Goal: Check status: Check status

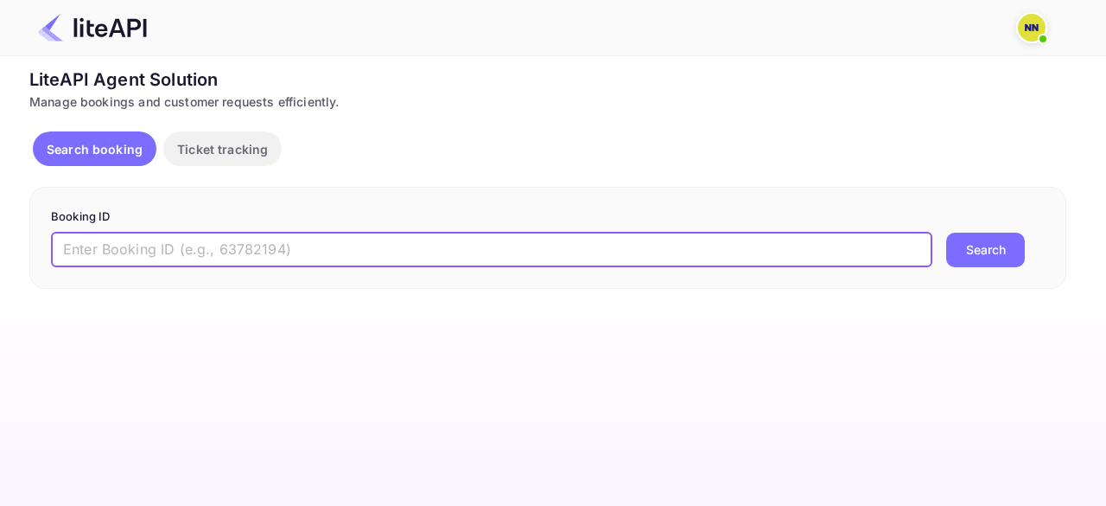
drag, startPoint x: 196, startPoint y: 253, endPoint x: 202, endPoint y: 241, distance: 13.5
click at [197, 251] on input "text" at bounding box center [492, 249] width 882 height 35
paste input "8974745"
type input "8974745"
click at [946, 232] on button "Search" at bounding box center [985, 249] width 79 height 35
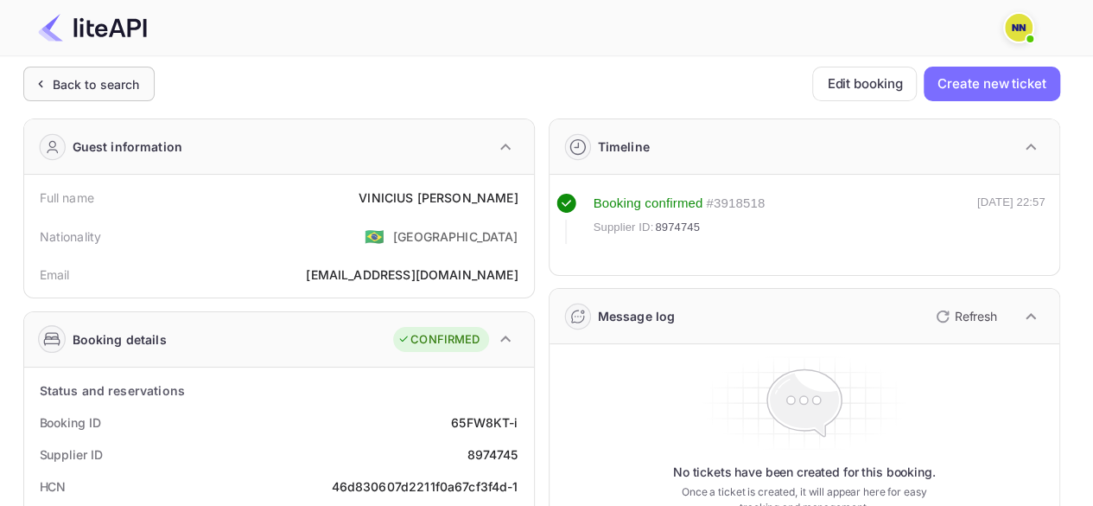
click at [99, 77] on div "Back to search" at bounding box center [96, 84] width 87 height 18
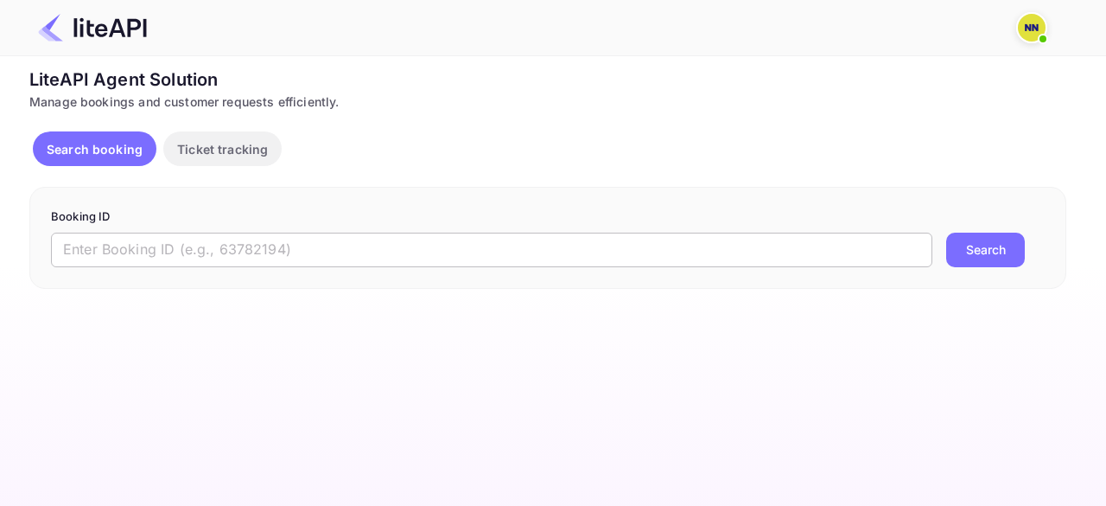
drag, startPoint x: 181, startPoint y: 244, endPoint x: 666, endPoint y: 244, distance: 484.8
click at [181, 244] on input "text" at bounding box center [492, 249] width 882 height 35
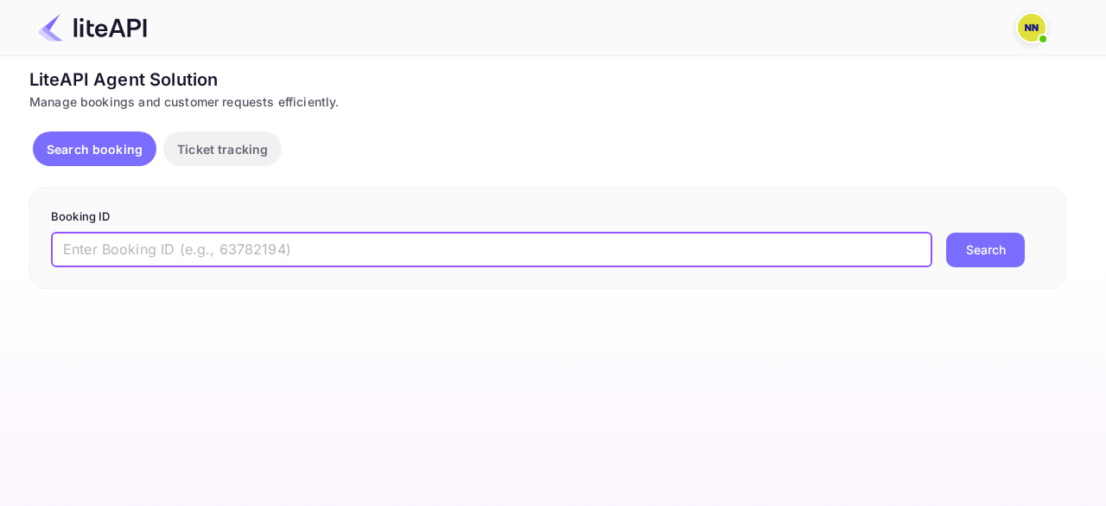
paste input "8962916"
type input "8962916"
click at [946, 232] on button "Search" at bounding box center [985, 249] width 79 height 35
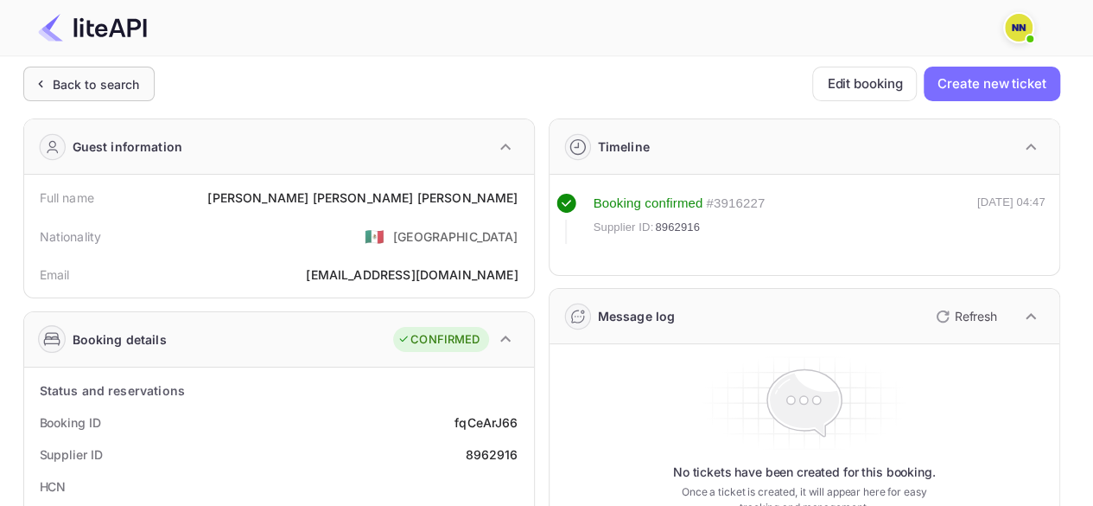
click at [116, 79] on div "Back to search" at bounding box center [96, 84] width 87 height 18
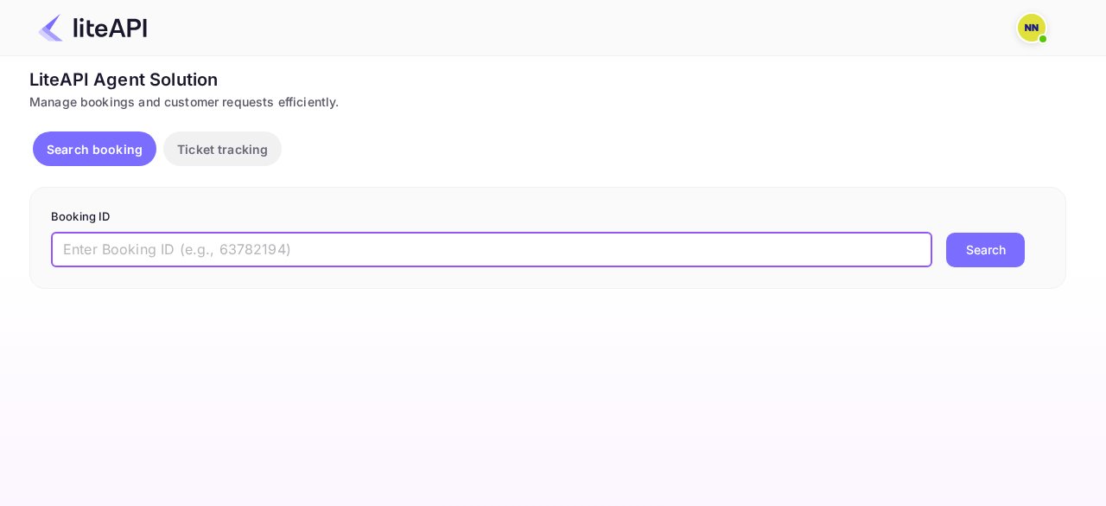
drag, startPoint x: 180, startPoint y: 246, endPoint x: 188, endPoint y: 242, distance: 9.7
click at [180, 246] on input "text" at bounding box center [492, 249] width 882 height 35
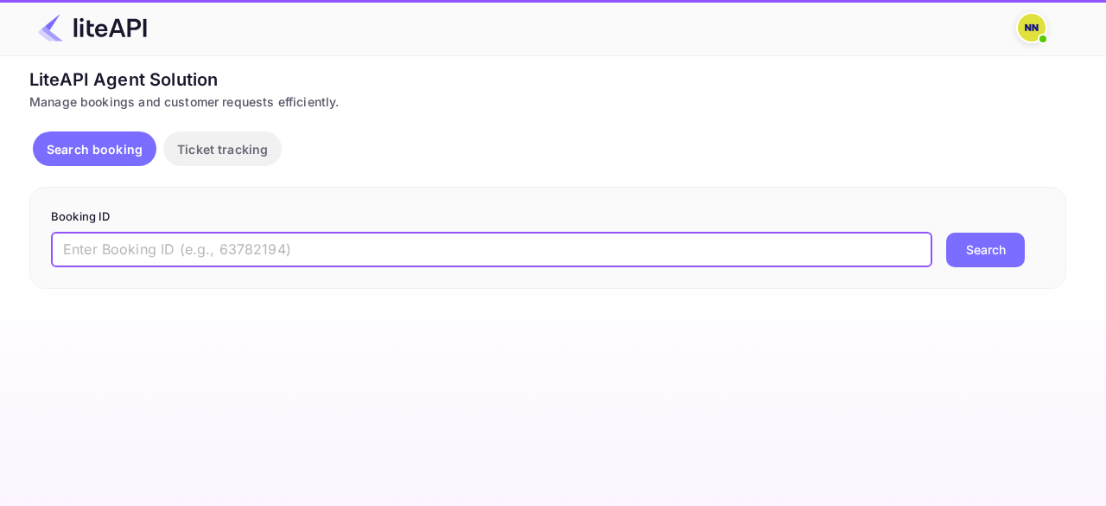
paste input "8724058"
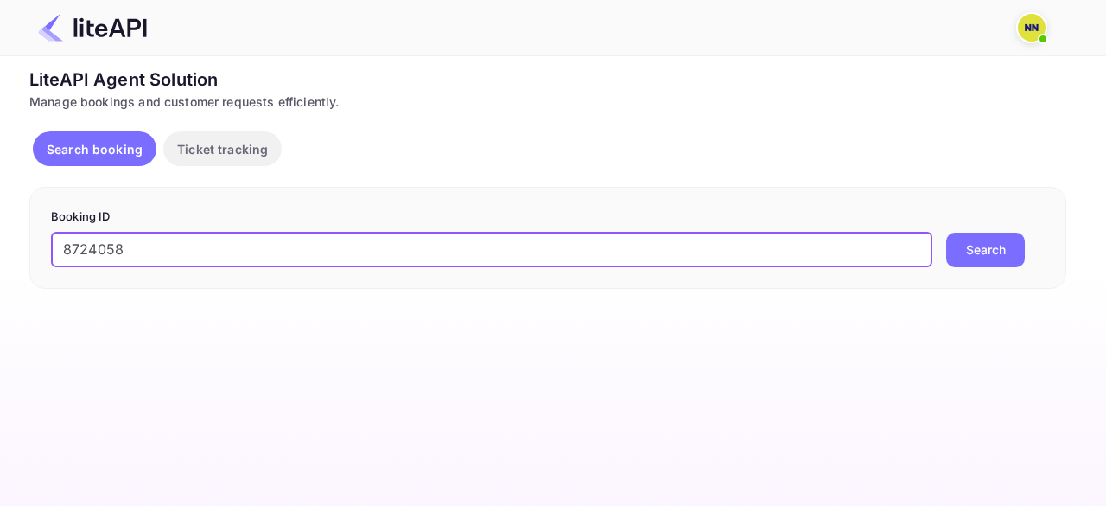
type input "8724058"
click at [946, 232] on button "Search" at bounding box center [985, 249] width 79 height 35
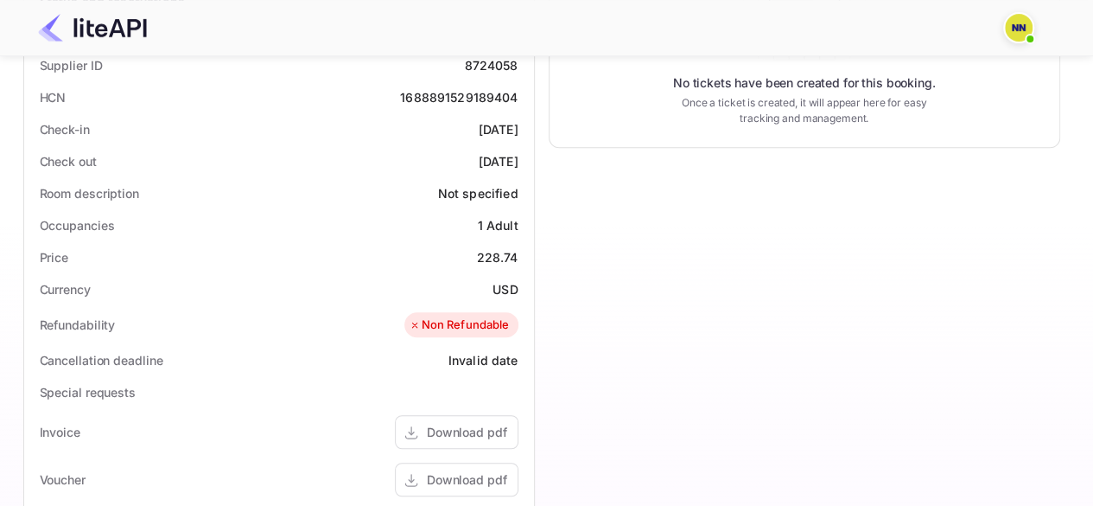
scroll to position [230, 0]
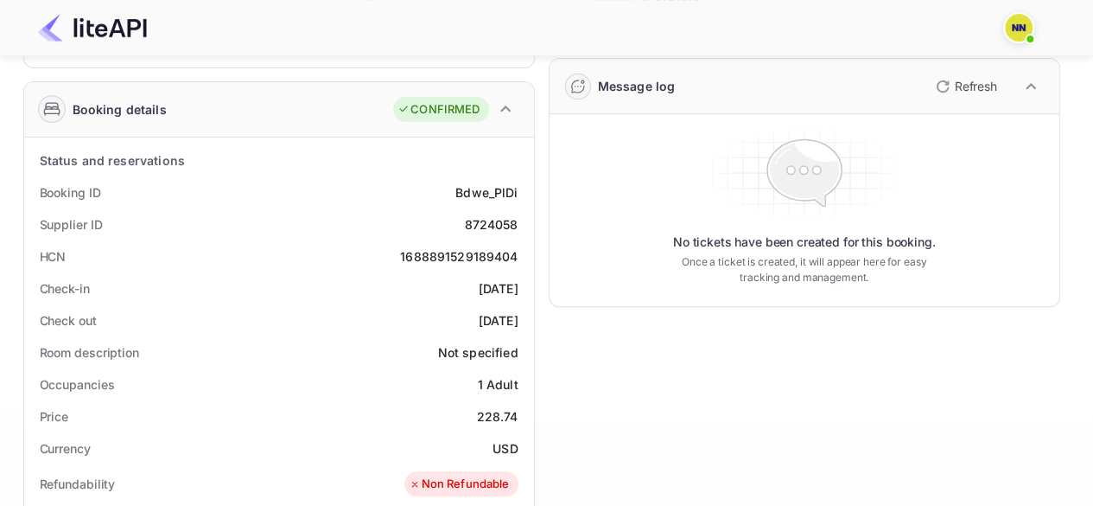
click at [472, 251] on div "1688891529189404" at bounding box center [459, 256] width 118 height 18
copy div "1688891529189404"
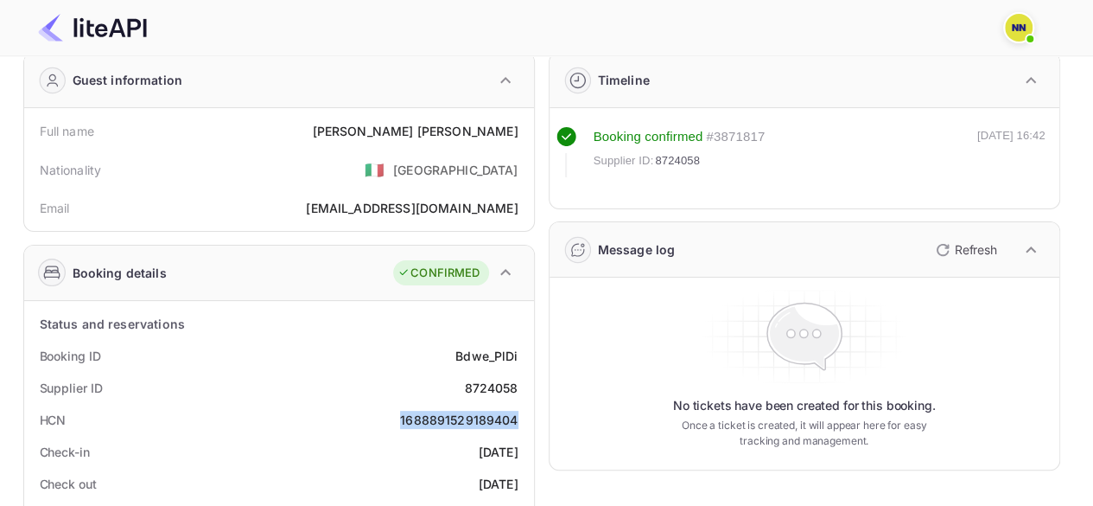
scroll to position [0, 0]
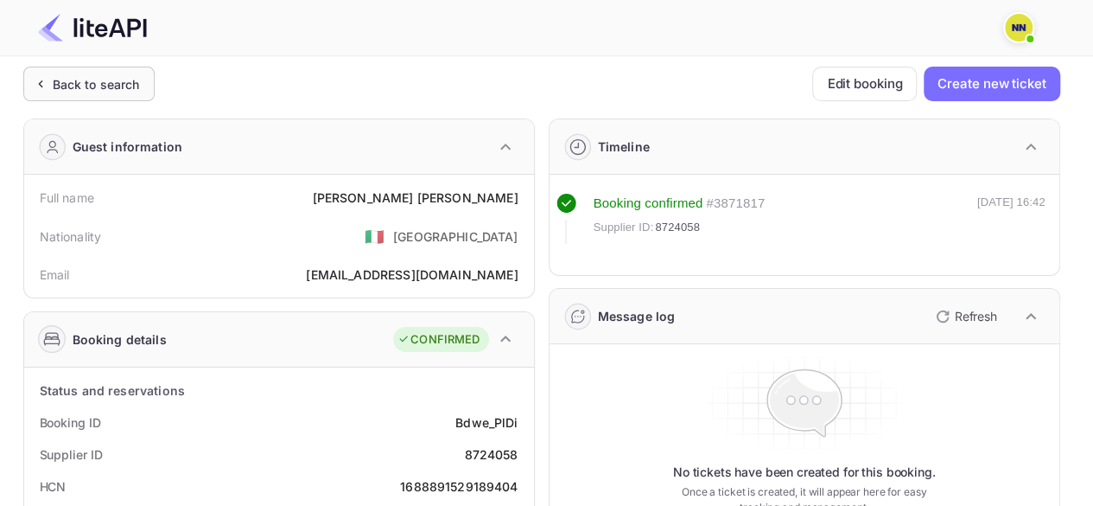
click at [80, 87] on div "Back to search" at bounding box center [96, 84] width 87 height 18
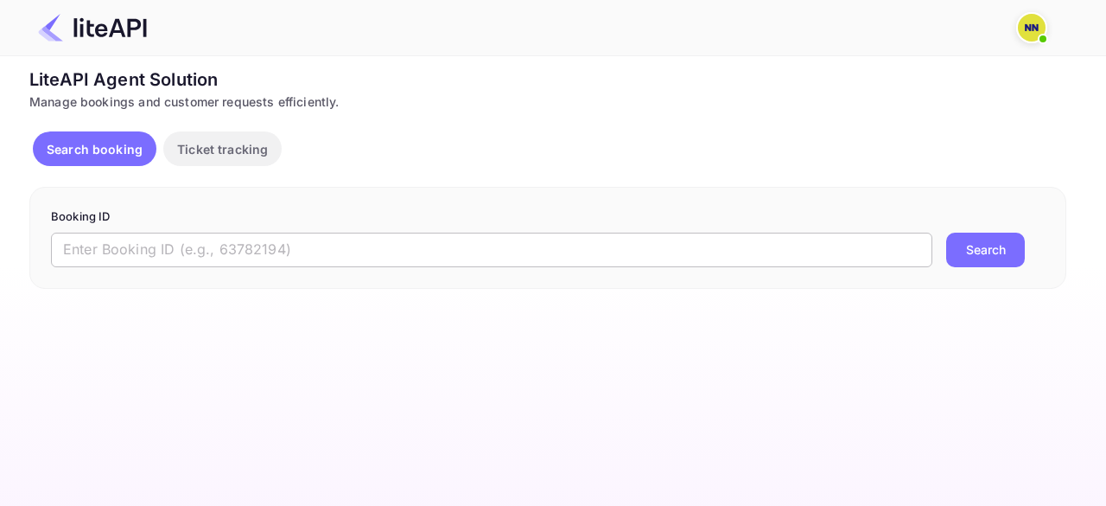
click at [144, 248] on input "text" at bounding box center [492, 249] width 882 height 35
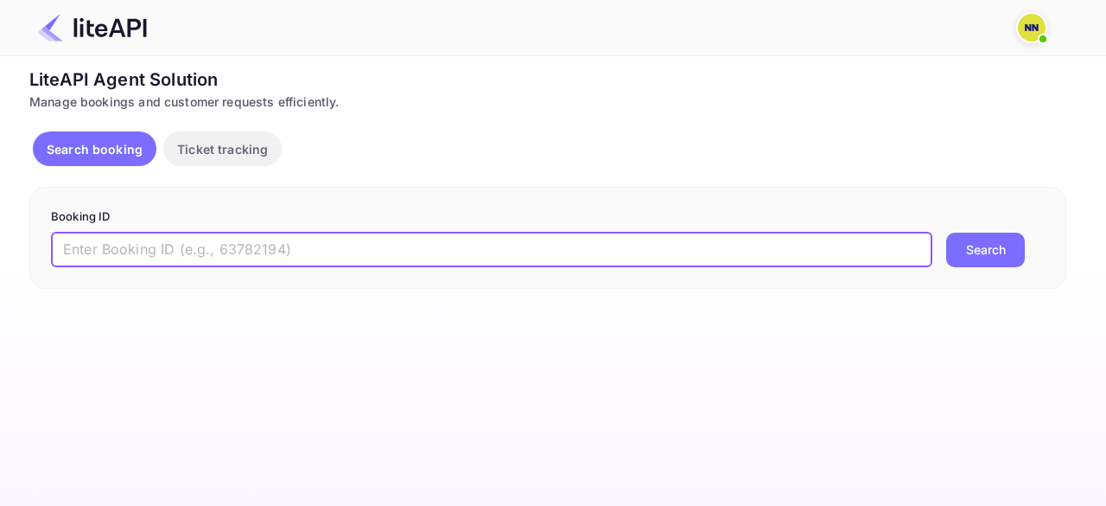
paste input "8632066"
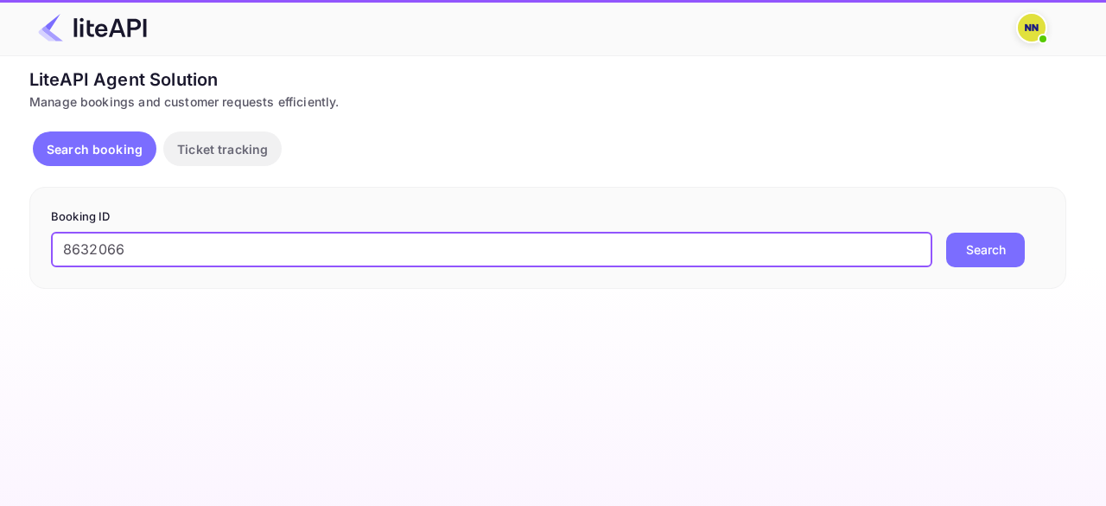
type input "8632066"
click at [946, 232] on button "Search" at bounding box center [985, 249] width 79 height 35
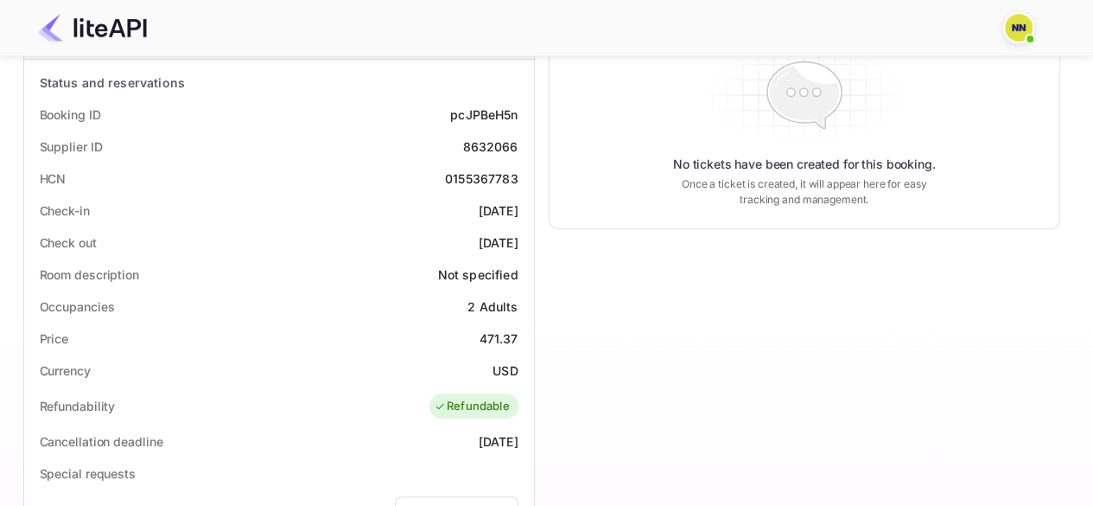
scroll to position [346, 0]
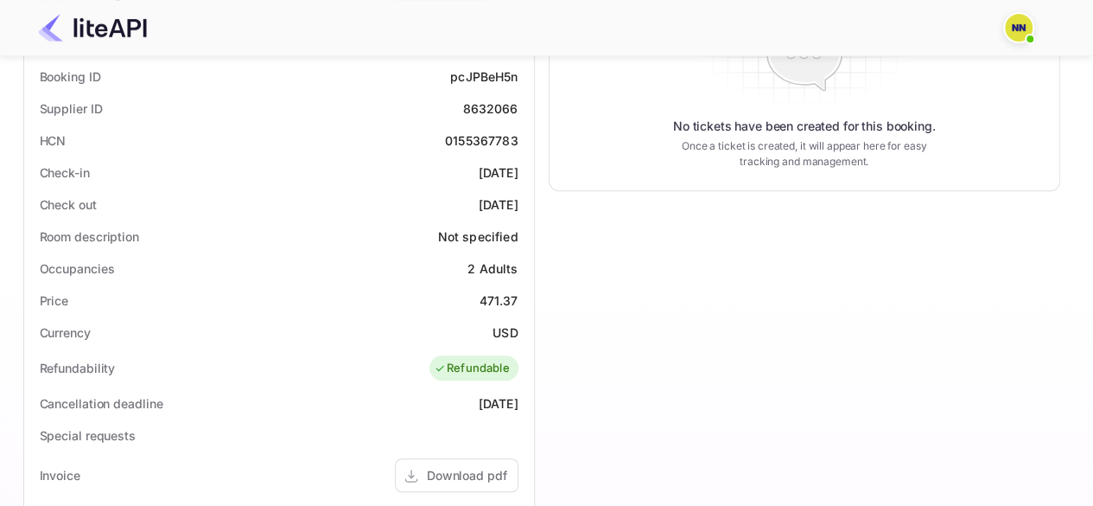
click at [478, 141] on div "0155367783" at bounding box center [481, 140] width 73 height 18
copy div "0155367783"
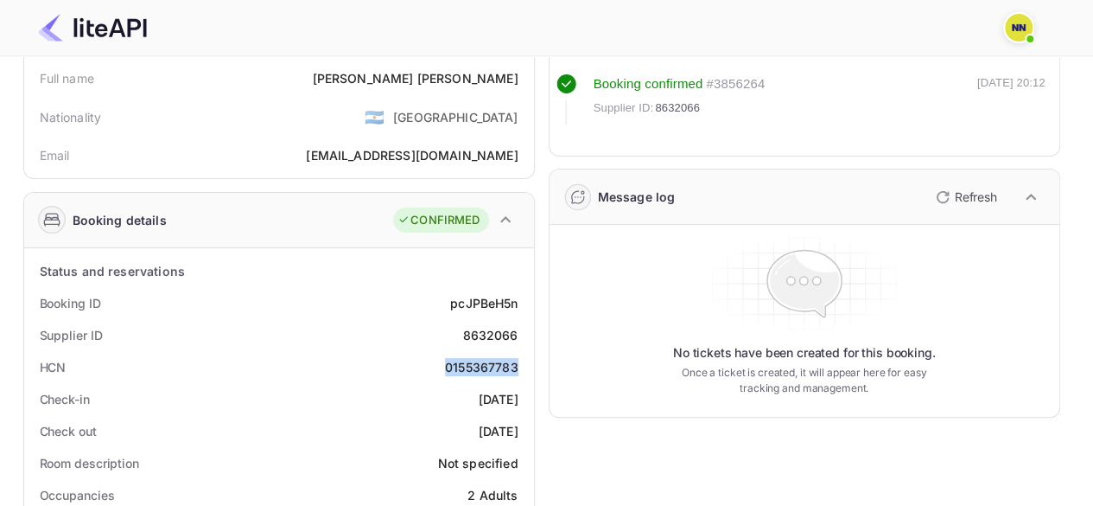
scroll to position [0, 0]
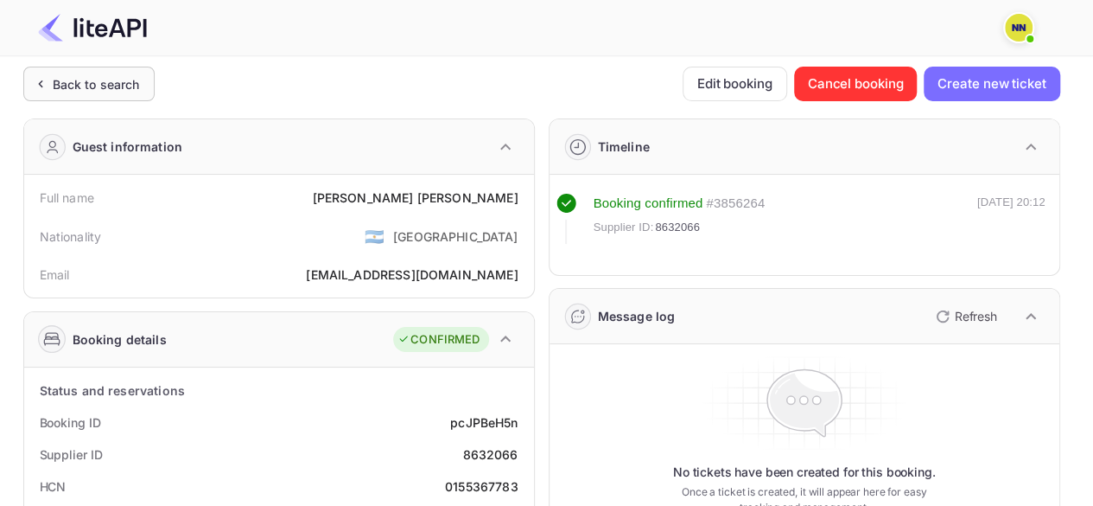
click at [80, 79] on div "Back to search" at bounding box center [96, 84] width 87 height 18
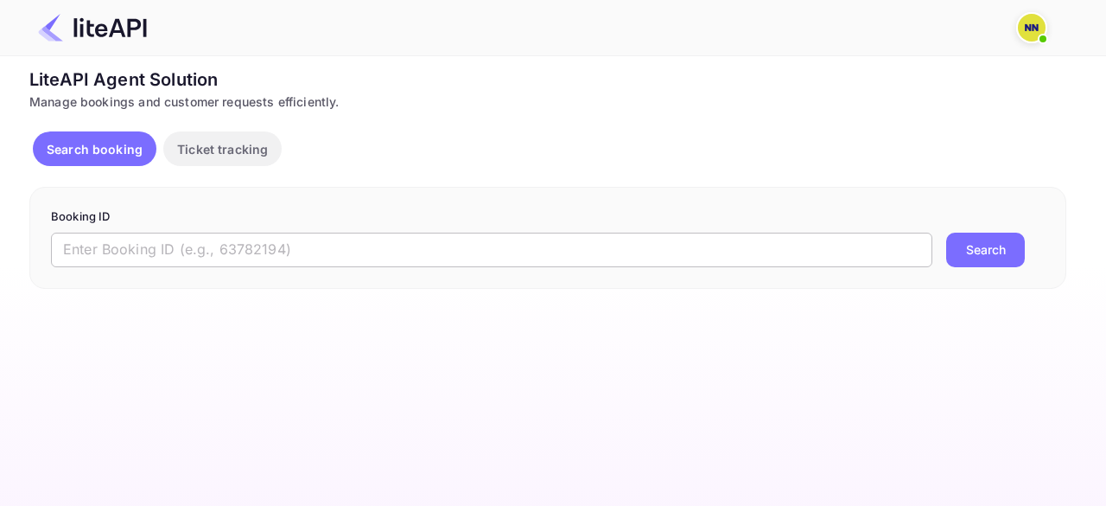
click at [150, 246] on input "text" at bounding box center [492, 249] width 882 height 35
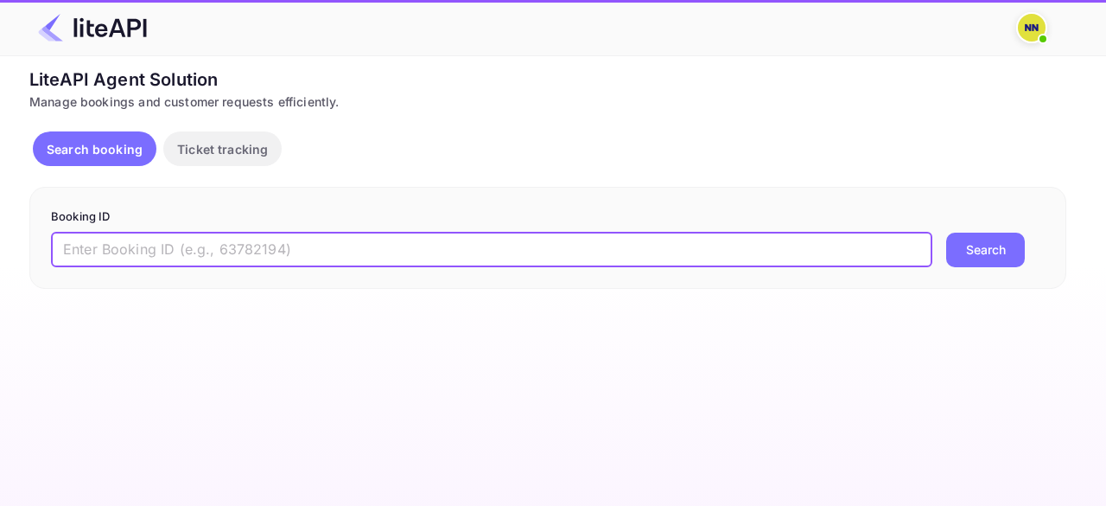
paste input "8975470"
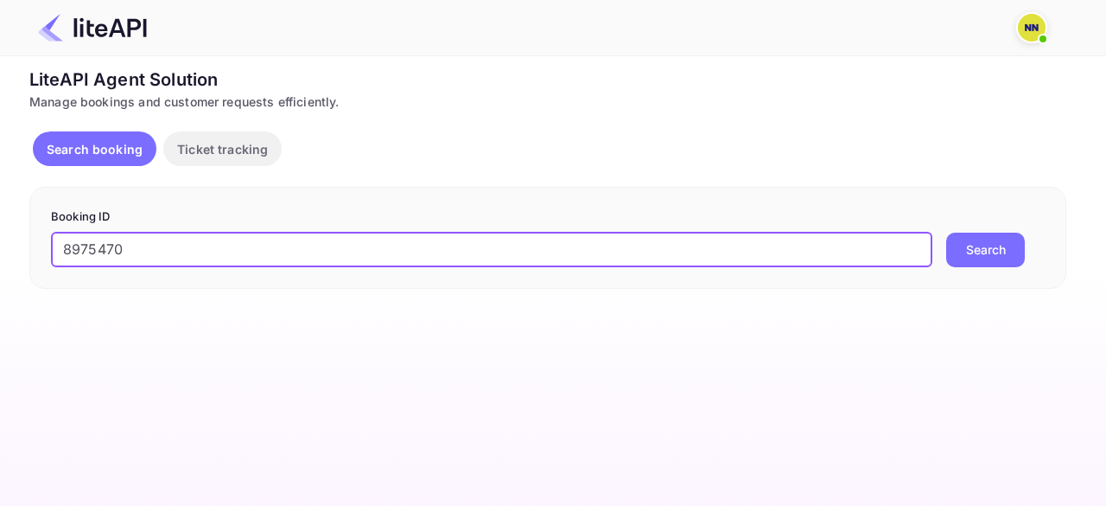
type input "8975470"
click at [946, 232] on button "Search" at bounding box center [985, 249] width 79 height 35
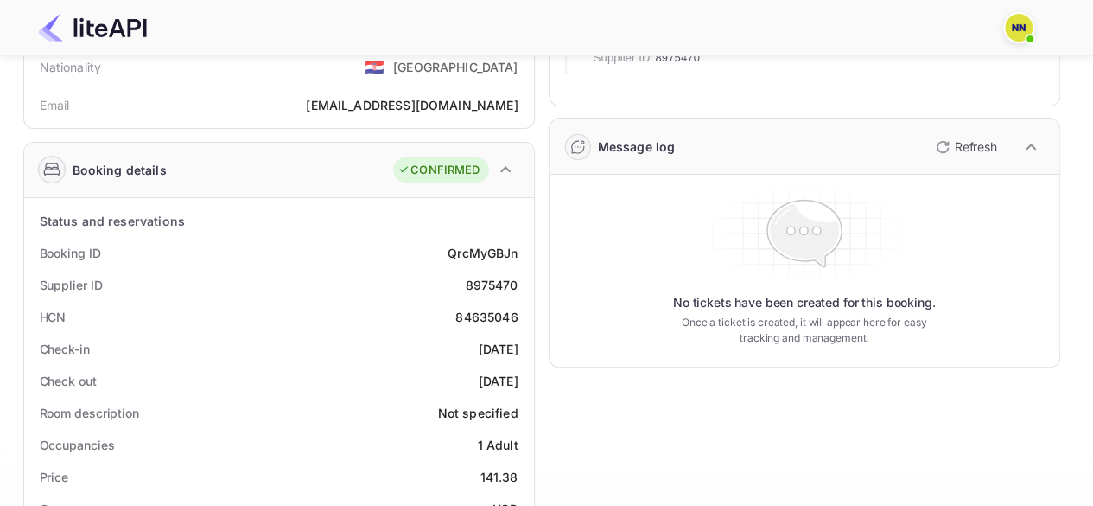
scroll to position [173, 0]
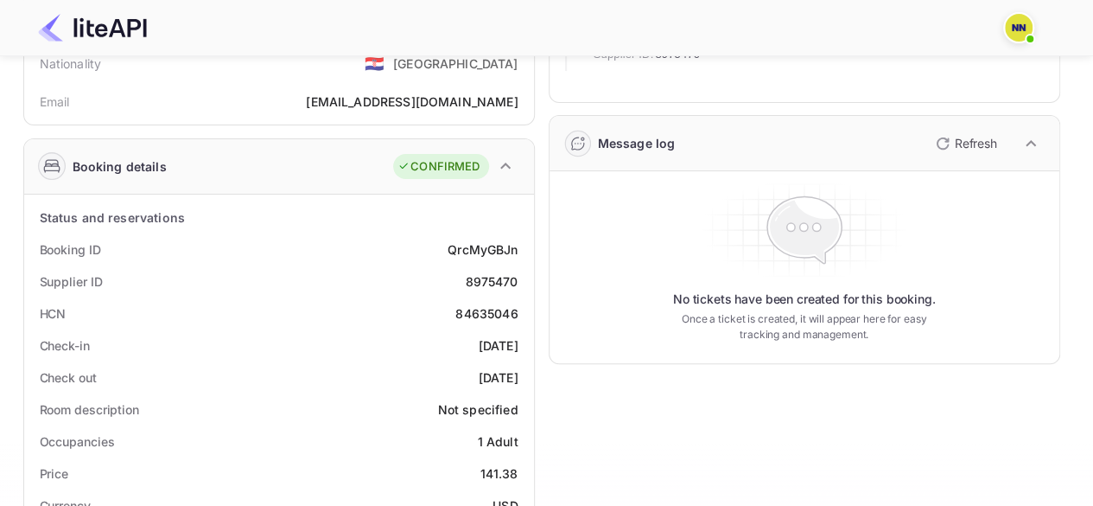
click at [484, 309] on div "84635046" at bounding box center [486, 313] width 62 height 18
copy div "84635046"
